Goal: Transaction & Acquisition: Purchase product/service

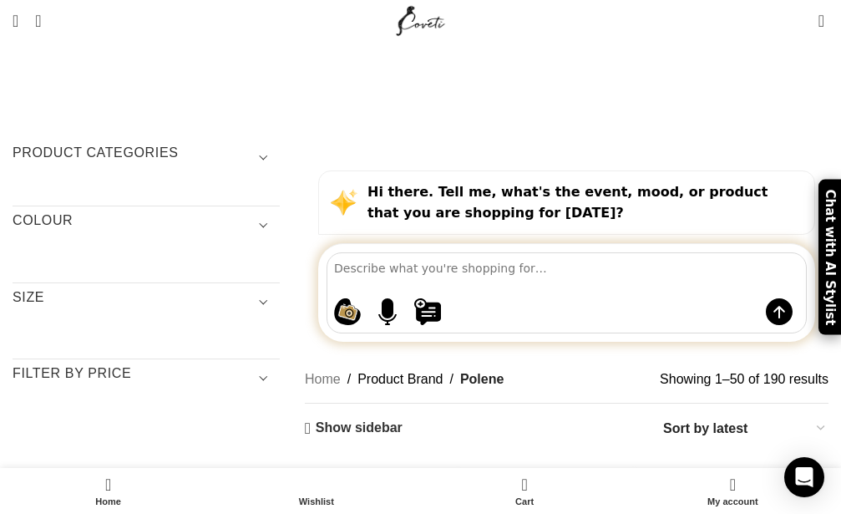
click at [41, 288] on h3 "SIZE" at bounding box center [146, 302] width 267 height 28
click at [74, 345] on input "text" at bounding box center [148, 352] width 238 height 15
select select "one-size"
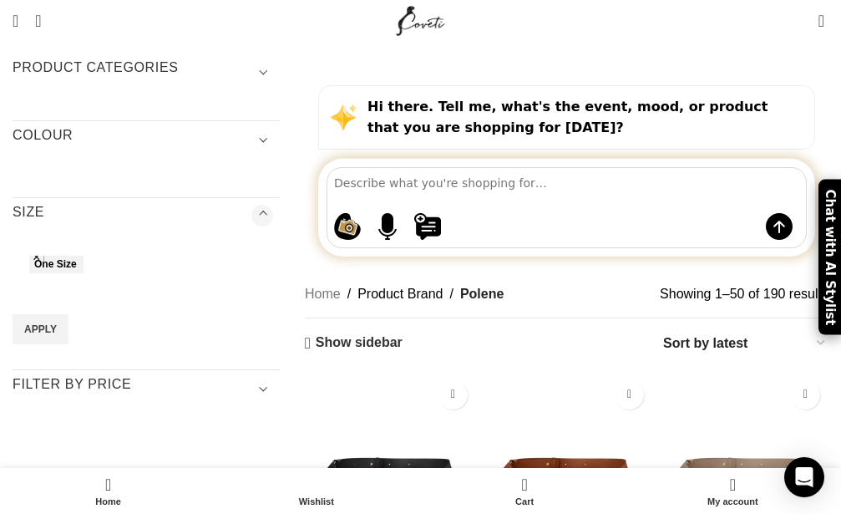
click at [394, 380] on img "Neyu Edition Smooth Black Bag" at bounding box center [390, 457] width 171 height 171
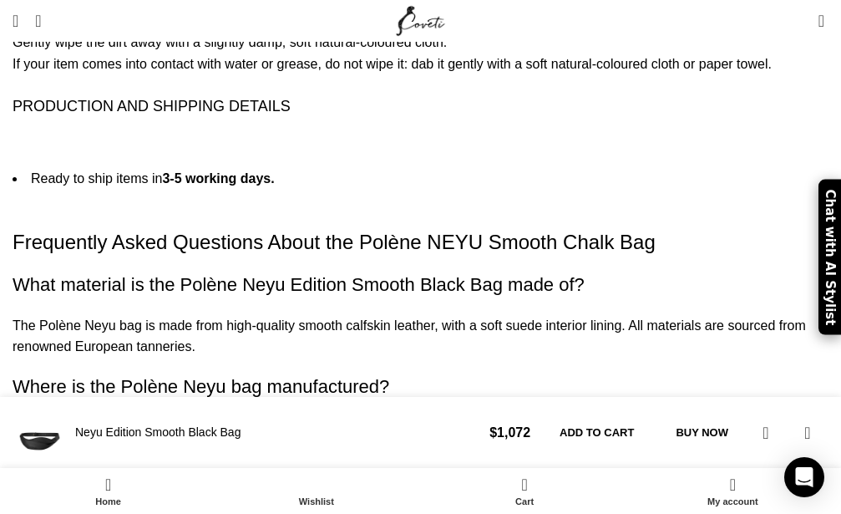
scroll to position [4150, 0]
